Goal: Information Seeking & Learning: Learn about a topic

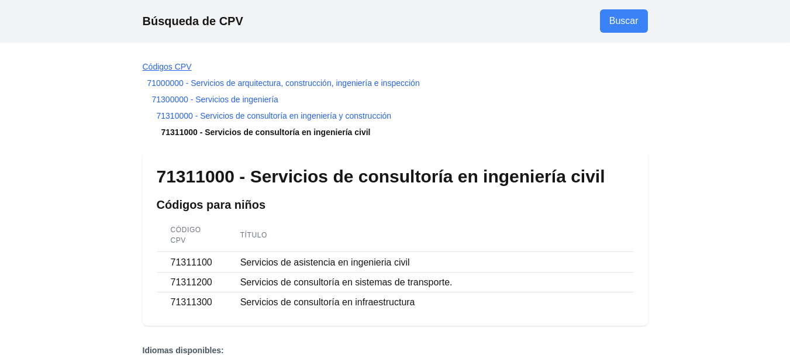
click at [174, 67] on font "Códigos CPV" at bounding box center [167, 66] width 49 height 9
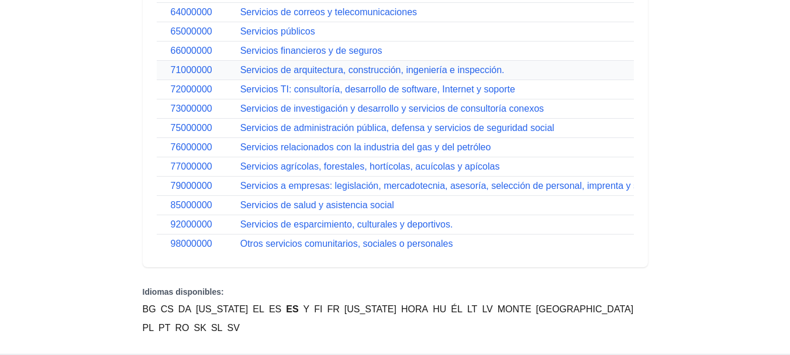
scroll to position [666, 0]
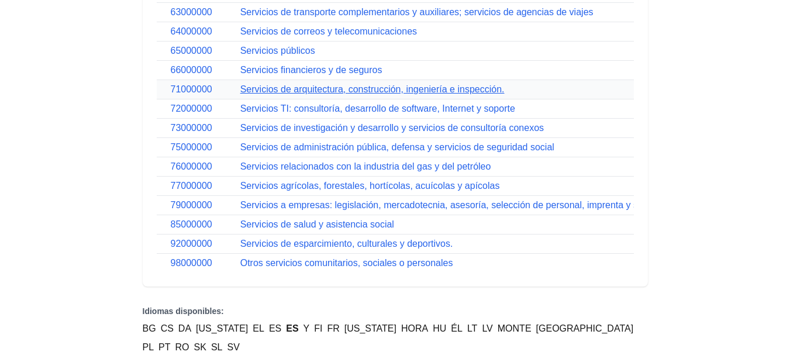
click at [245, 91] on font "Servicios de arquitectura, construcción, ingeniería e inspección." at bounding box center [372, 89] width 264 height 10
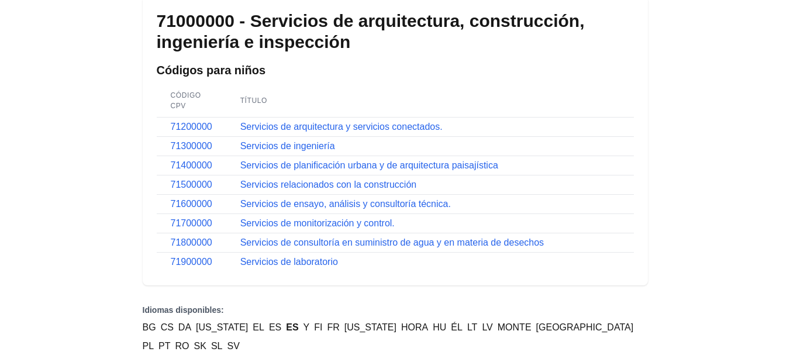
scroll to position [117, 0]
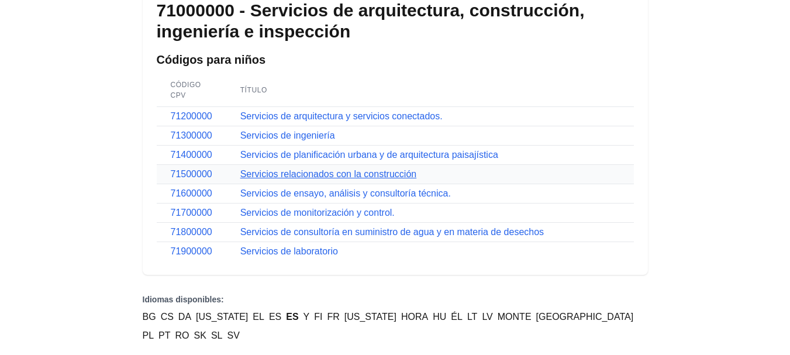
click at [274, 176] on font "Servicios relacionados con la construcción" at bounding box center [328, 174] width 176 height 10
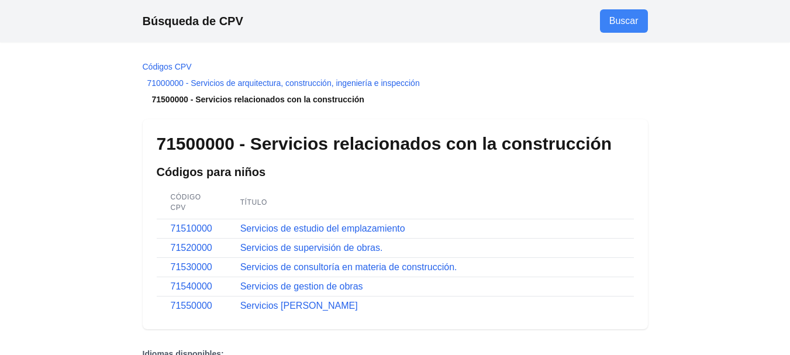
scroll to position [117, 0]
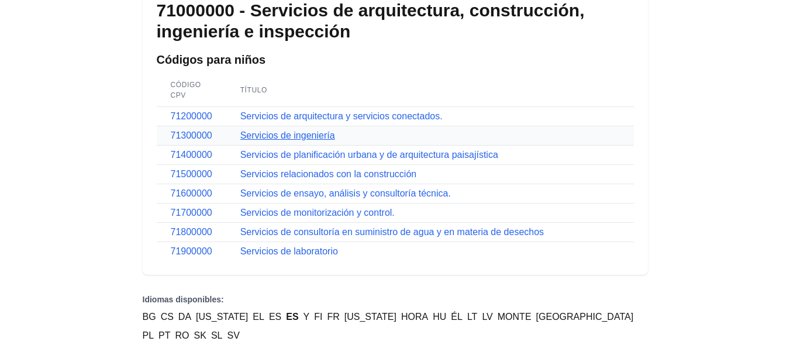
click at [264, 136] on font "Servicios de ingeniería" at bounding box center [287, 135] width 95 height 10
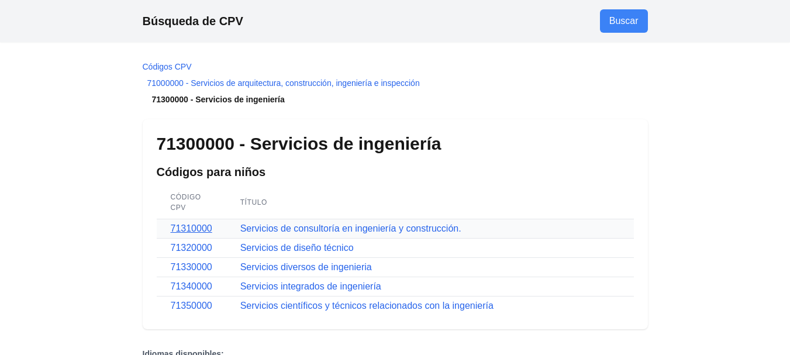
click at [195, 229] on font "71310000" at bounding box center [192, 228] width 42 height 10
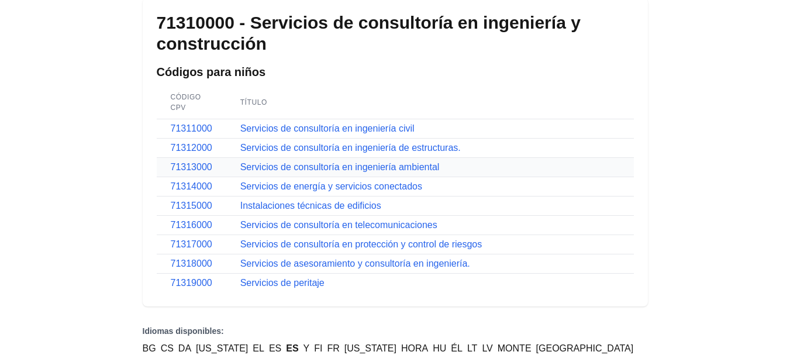
scroll to position [117, 0]
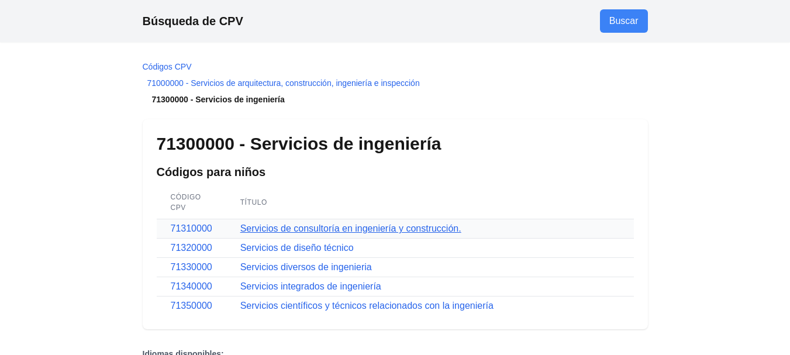
drag, startPoint x: 66, startPoint y: 9, endPoint x: 360, endPoint y: 229, distance: 367.1
click at [360, 229] on font "Servicios de consultoría en ingeniería y construcción." at bounding box center [350, 228] width 221 height 10
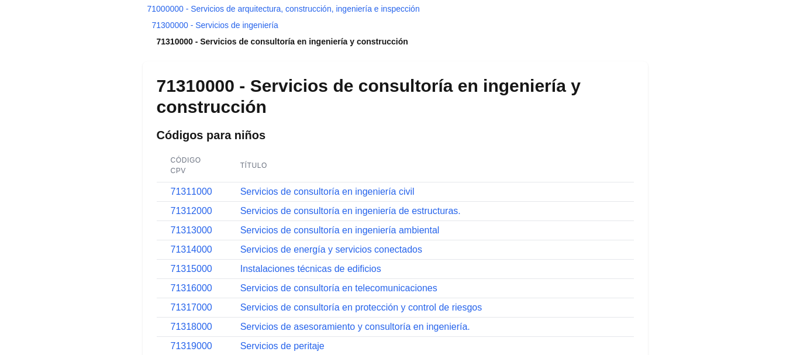
scroll to position [117, 0]
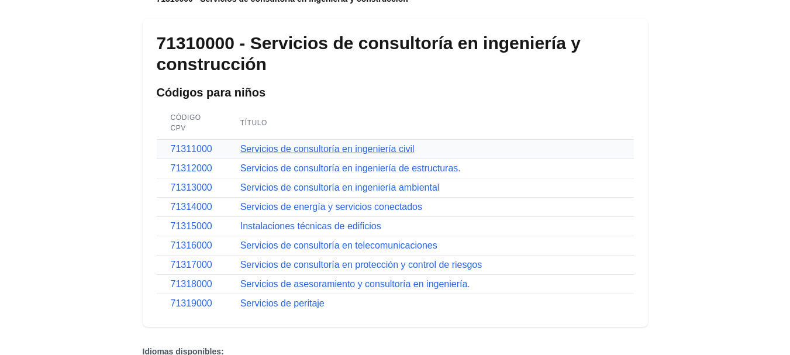
click at [348, 149] on font "Servicios de consultoría en ingeniería civil" at bounding box center [327, 149] width 174 height 10
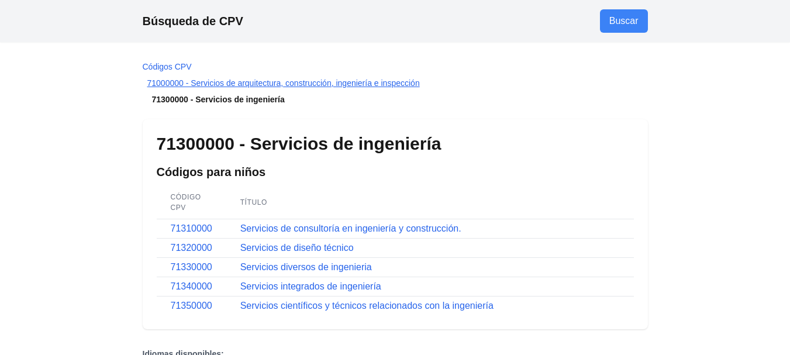
click at [166, 83] on font "71000000 - Servicios de arquitectura, construcción, ingeniería e inspección" at bounding box center [283, 82] width 273 height 9
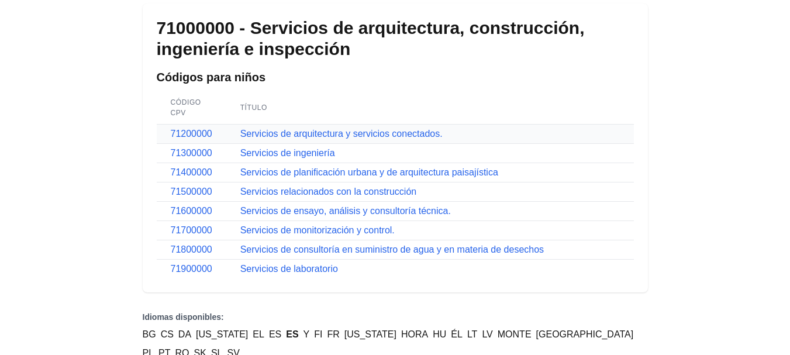
scroll to position [155, 0]
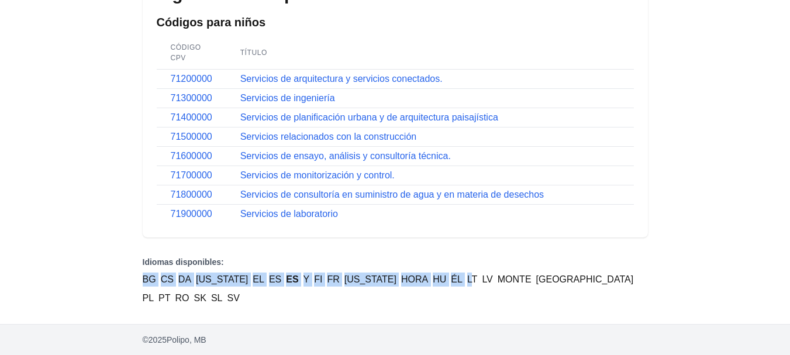
click at [439, 268] on nav "Idiomas disponibles: BG CS DA [US_STATE] EL ES ES Y FI FR [US_STATE][PERSON_NAM…" at bounding box center [395, 280] width 505 height 49
click at [326, 77] on font "Servicios de arquitectura y servicios conectados." at bounding box center [341, 79] width 202 height 10
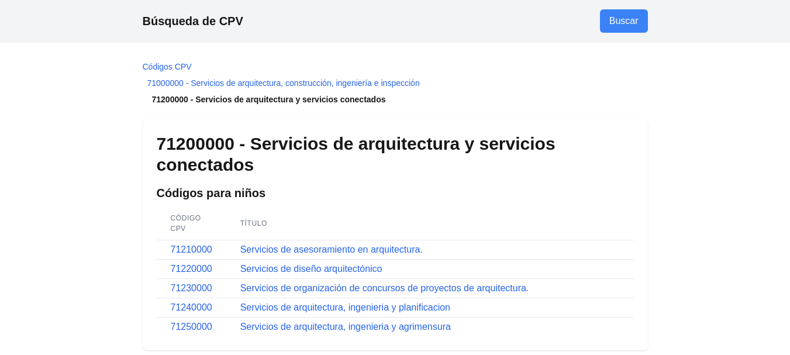
click at [256, 184] on div "71200000 - Servicios de arquitectura y servicios conectados Códigos para niños …" at bounding box center [395, 234] width 505 height 231
click at [283, 271] on font "Servicios de diseño arquitectónico" at bounding box center [311, 269] width 142 height 10
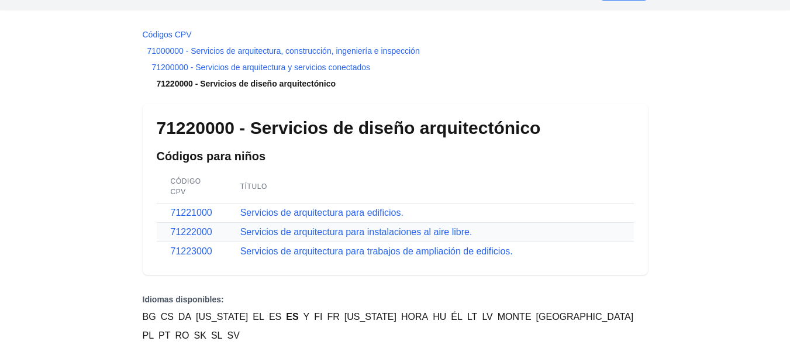
scroll to position [70, 0]
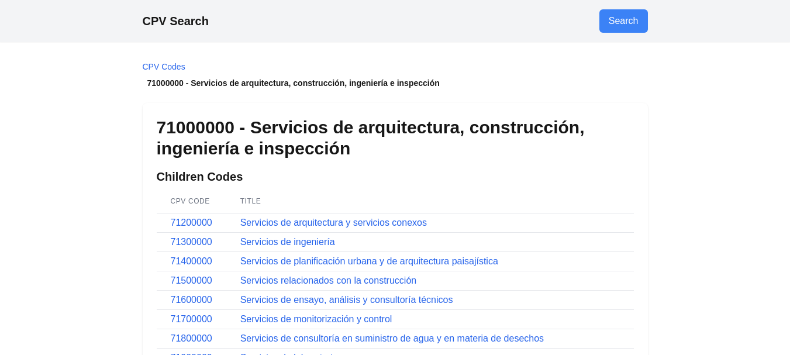
scroll to position [125, 0]
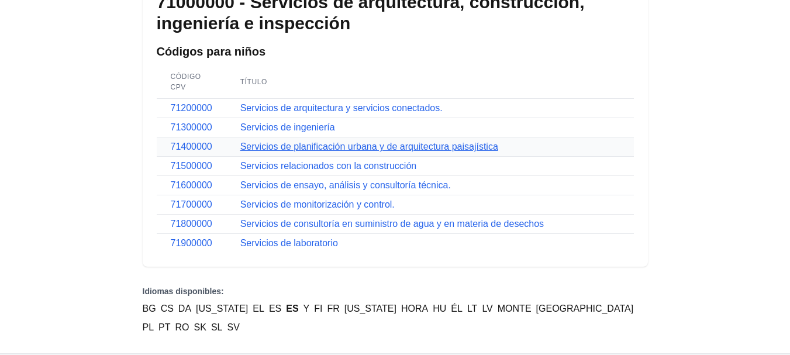
click at [281, 148] on font "Servicios de planificación urbana y de arquitectura paisajística" at bounding box center [369, 147] width 258 height 10
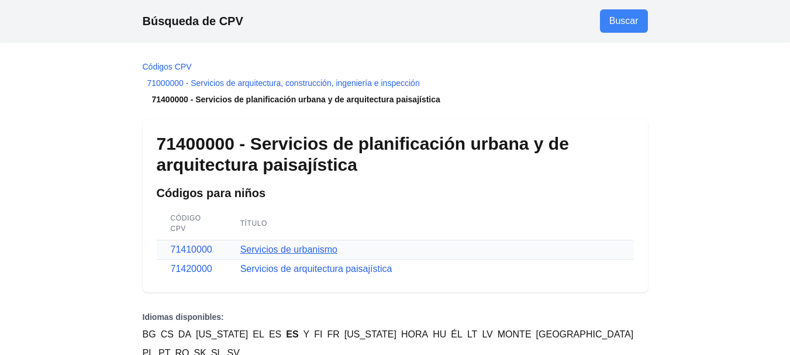
click at [304, 249] on font "Servicios de urbanismo" at bounding box center [288, 250] width 97 height 10
click at [271, 271] on font "Servicios de arquitectura paisajística" at bounding box center [316, 269] width 152 height 10
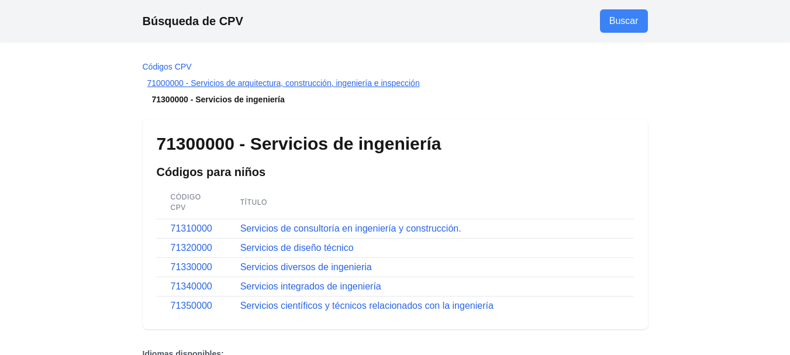
click at [208, 83] on font "71000000 - Servicios de arquitectura, construcción, ingeniería e inspección" at bounding box center [283, 82] width 273 height 9
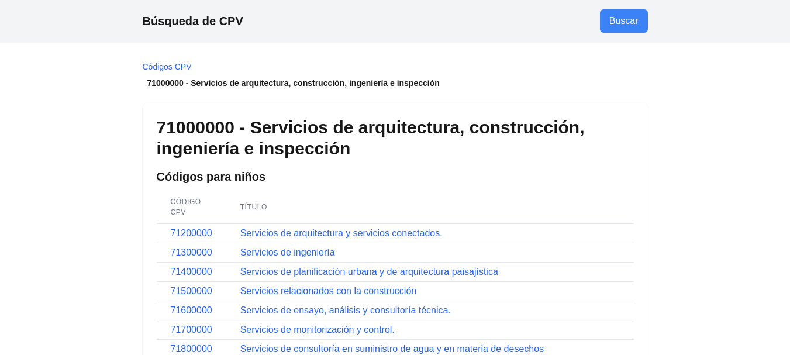
click at [228, 85] on font "71000000 - Servicios de arquitectura, construcción, ingeniería e inspección" at bounding box center [293, 82] width 293 height 9
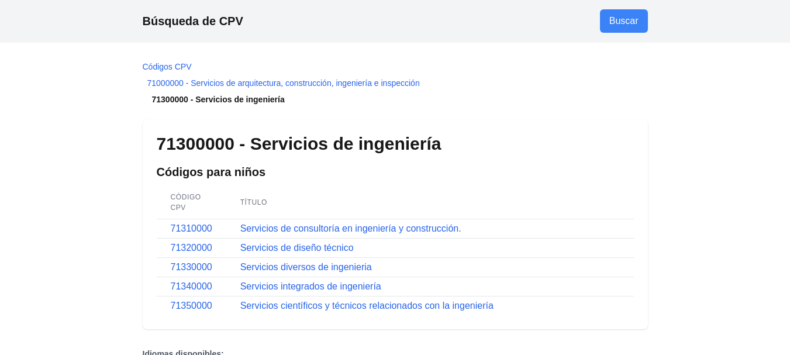
scroll to position [117, 0]
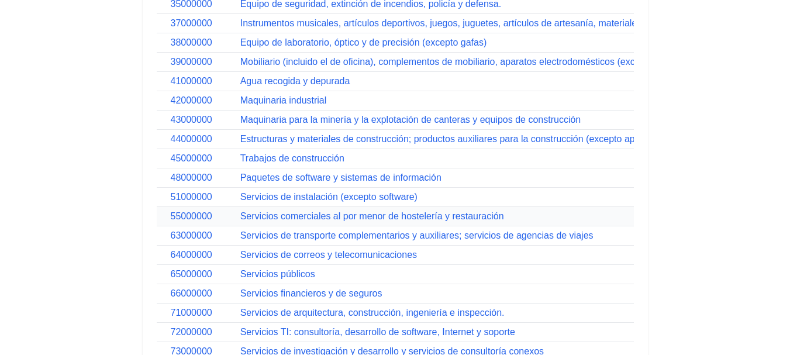
scroll to position [560, 0]
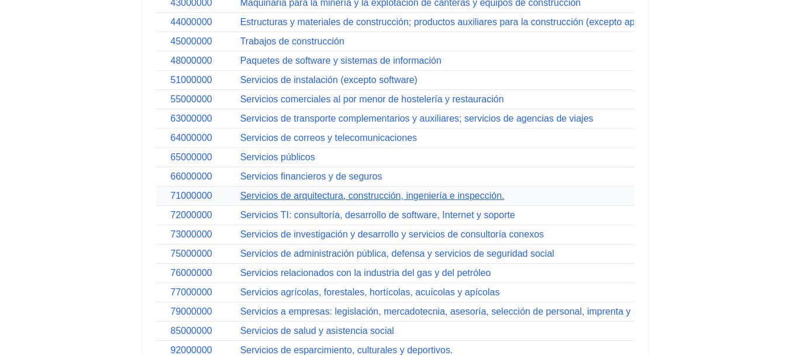
click at [317, 195] on font "Servicios de arquitectura, construcción, ingeniería e inspección." at bounding box center [372, 196] width 264 height 10
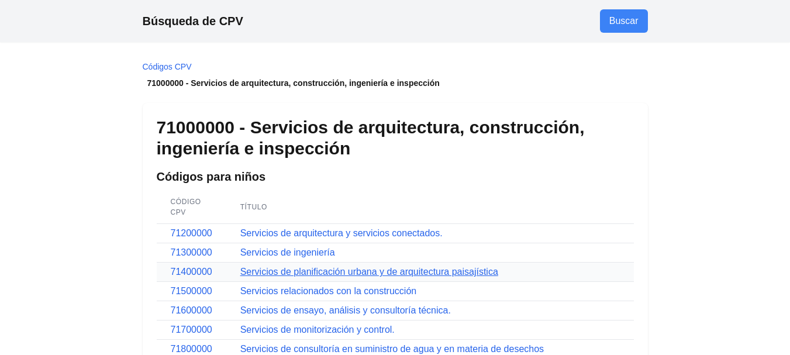
click at [293, 271] on font "Servicios de planificación urbana y de arquitectura paisajística" at bounding box center [369, 272] width 258 height 10
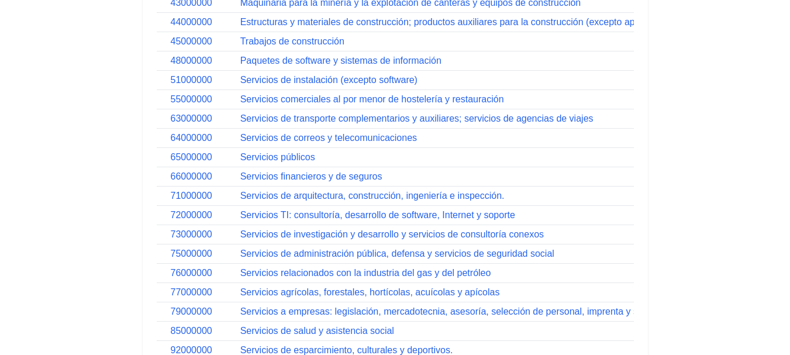
scroll to position [570, 0]
